Goal: Task Accomplishment & Management: Manage account settings

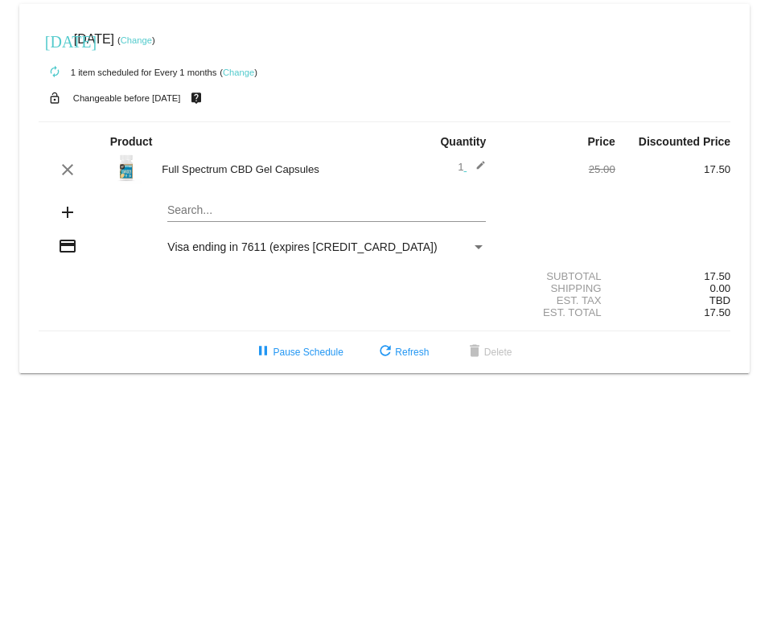
click at [162, 34] on div "[DATE] [DATE] ( Change )" at bounding box center [385, 39] width 692 height 32
click at [152, 38] on link "Change" at bounding box center [136, 40] width 31 height 10
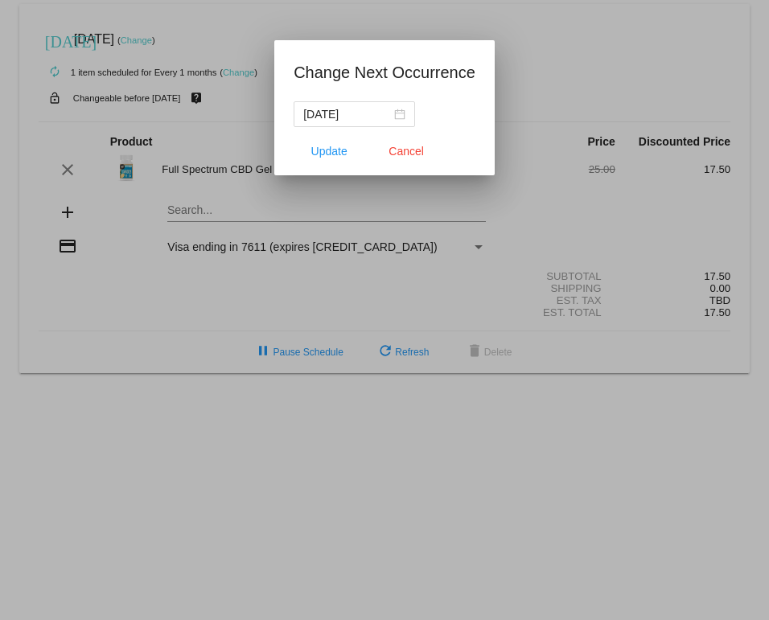
click at [359, 109] on input "2025-09-29" at bounding box center [347, 114] width 88 height 18
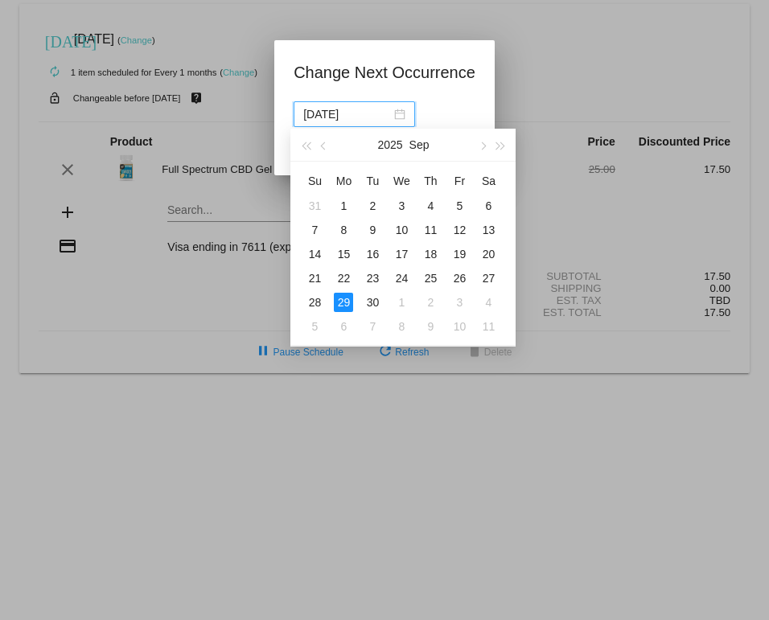
click at [330, 143] on button "button" at bounding box center [324, 145] width 18 height 32
click at [491, 296] on div "30" at bounding box center [488, 302] width 19 height 19
type input "2025-08-30"
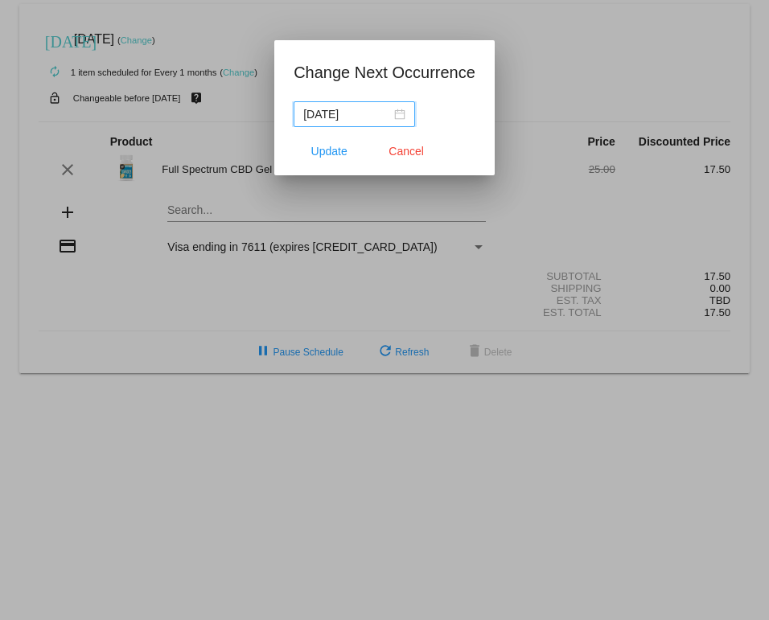
click at [328, 150] on span "Update" at bounding box center [329, 151] width 36 height 13
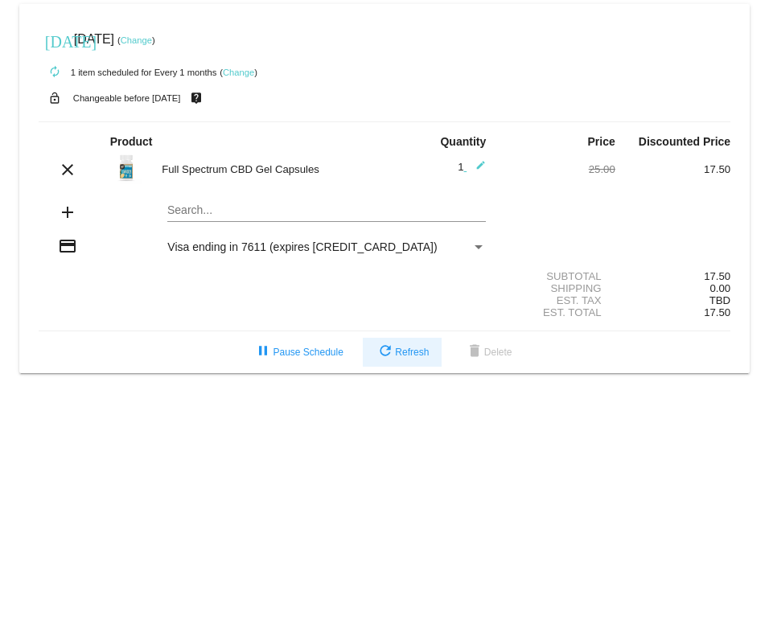
click at [403, 358] on span "refresh Refresh" at bounding box center [402, 352] width 53 height 11
